Goal: Information Seeking & Learning: Learn about a topic

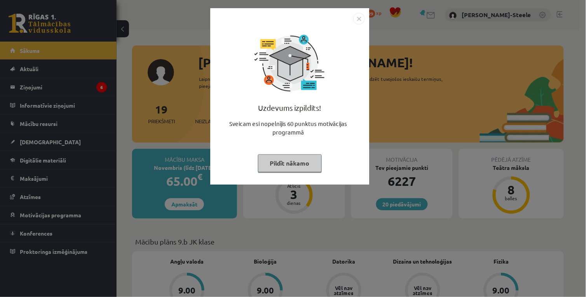
click at [358, 16] on img "Close" at bounding box center [359, 19] width 12 height 12
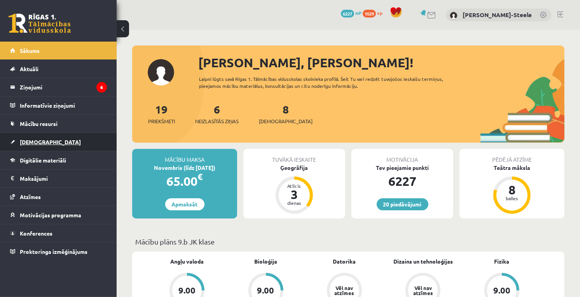
click at [49, 145] on link "[DEMOGRAPHIC_DATA]" at bounding box center [58, 142] width 97 height 18
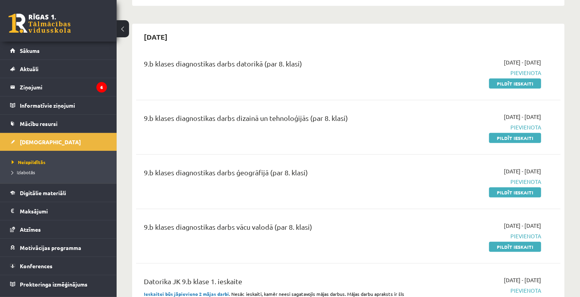
scroll to position [302, 0]
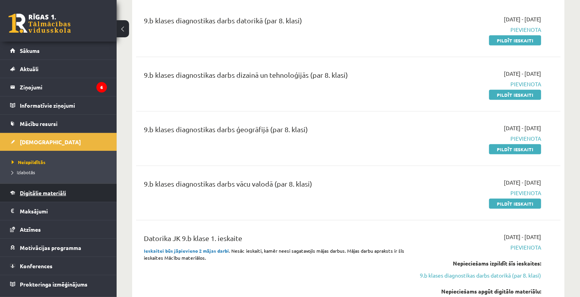
click at [40, 190] on span "Digitālie materiāli" at bounding box center [43, 192] width 46 height 7
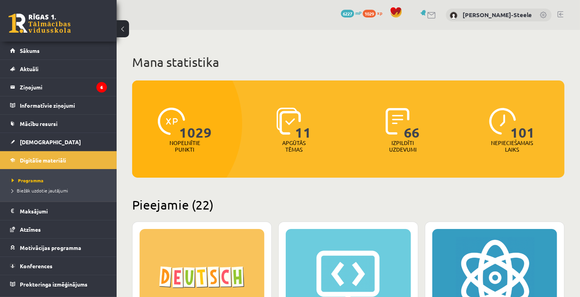
drag, startPoint x: 362, startPoint y: 138, endPoint x: 368, endPoint y: 189, distance: 50.9
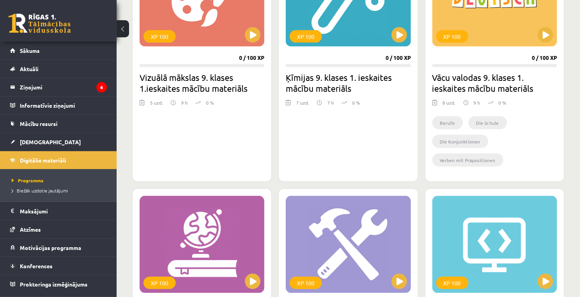
scroll to position [972, 0]
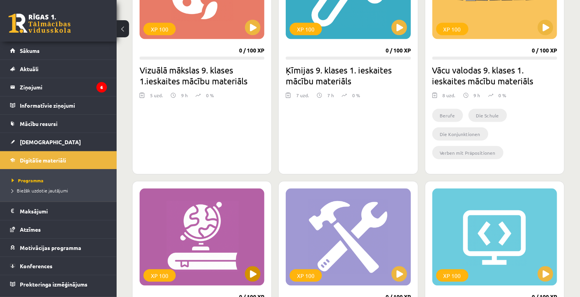
click at [234, 212] on div "XP 100" at bounding box center [202, 237] width 125 height 97
